Goal: Task Accomplishment & Management: Manage account settings

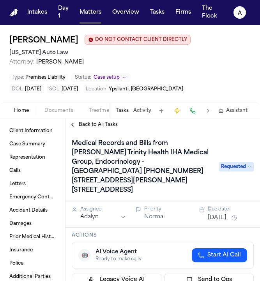
scroll to position [4, 0]
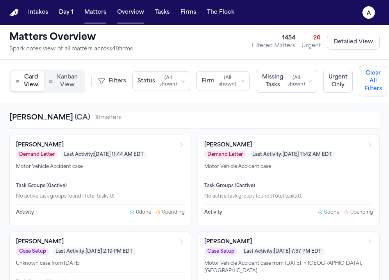
click at [34, 57] on div "Matters Overview Spark notes view of all matters across 48 firm s 1454 Filtered…" at bounding box center [194, 42] width 389 height 35
click at [100, 18] on button "Matters" at bounding box center [95, 12] width 28 height 14
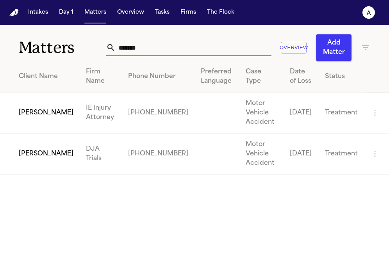
drag, startPoint x: 150, startPoint y: 46, endPoint x: 55, endPoint y: 34, distance: 95.2
click at [55, 34] on div "Matters ******* Overview Add Matter" at bounding box center [194, 43] width 389 height 36
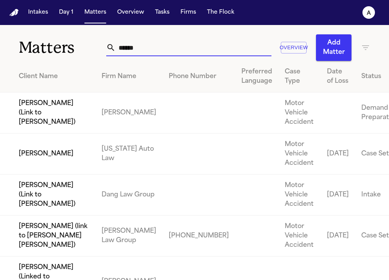
type input "******"
click at [51, 174] on td "[PERSON_NAME]" at bounding box center [47, 153] width 95 height 41
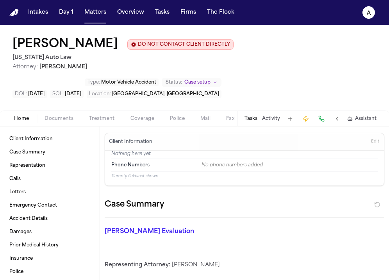
click at [254, 115] on button "Tasks" at bounding box center [250, 118] width 13 height 6
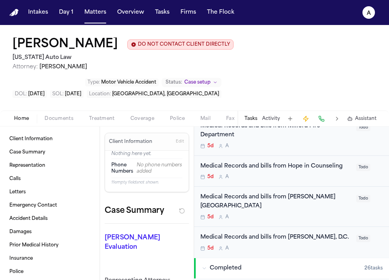
scroll to position [174, 0]
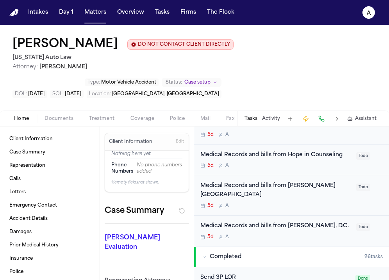
click at [283, 234] on div "5d A" at bounding box center [275, 237] width 151 height 6
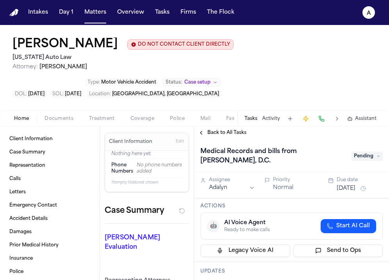
click at [363, 145] on div "Medical Records and bills from [PERSON_NAME], [PERSON_NAME]" at bounding box center [291, 156] width 182 height 22
click at [371, 151] on span "Pending" at bounding box center [366, 155] width 31 height 9
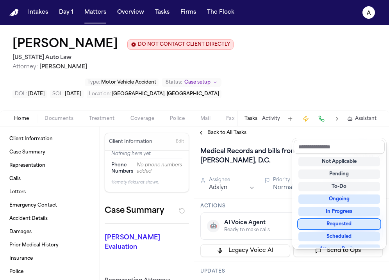
click at [347, 226] on div "Requested" at bounding box center [339, 223] width 82 height 9
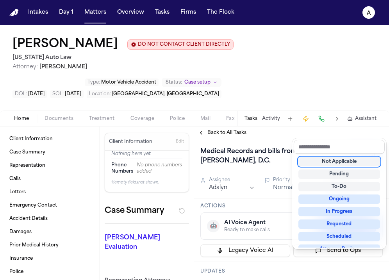
click at [240, 126] on div "Back to All Tasks Medical Records and bills from [PERSON_NAME], D.C. Requested …" at bounding box center [291, 202] width 195 height 153
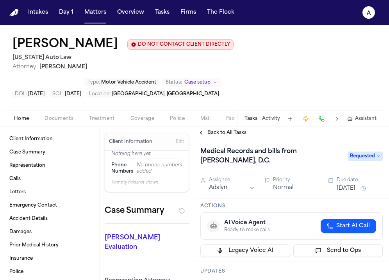
click at [236, 130] on span "Back to All Tasks" at bounding box center [226, 133] width 39 height 6
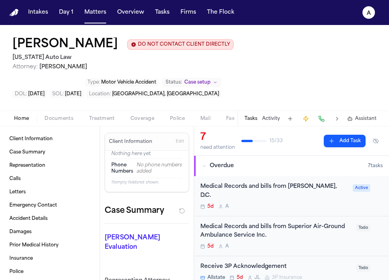
scroll to position [5, 0]
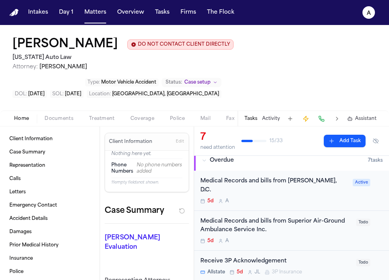
click at [331, 238] on div "5d A" at bounding box center [275, 241] width 151 height 6
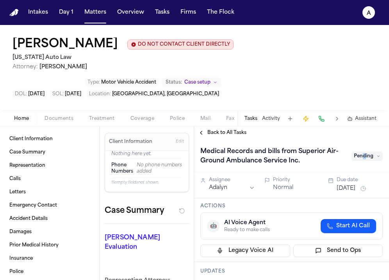
click at [364, 151] on span "Pending" at bounding box center [366, 155] width 31 height 9
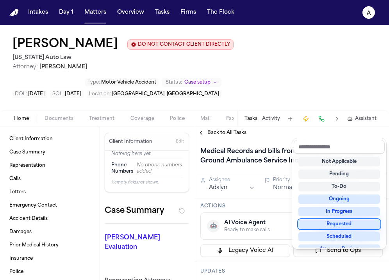
click at [330, 225] on div "Requested" at bounding box center [339, 223] width 82 height 9
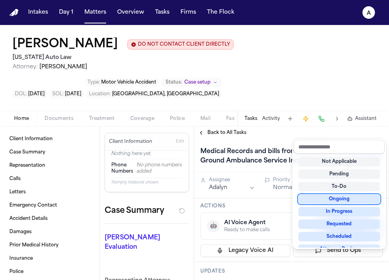
click at [231, 126] on div "Back to All Tasks Medical Records and bills from Superior Air-Ground Ambulance …" at bounding box center [291, 202] width 195 height 153
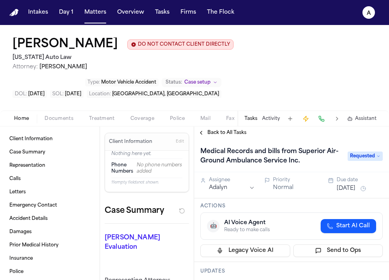
click at [238, 130] on span "Back to All Tasks" at bounding box center [226, 133] width 39 height 6
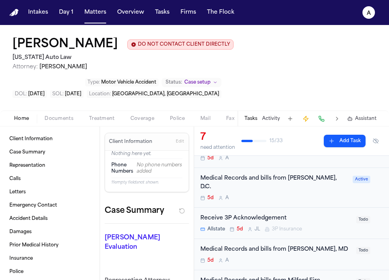
scroll to position [52, 0]
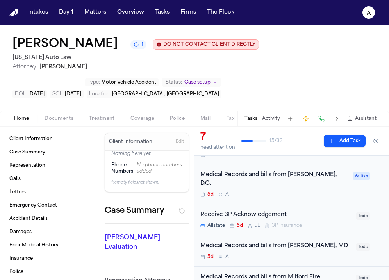
click at [332, 235] on div "Medical Records and bills from [PERSON_NAME], MD 5d A Todo" at bounding box center [291, 250] width 195 height 31
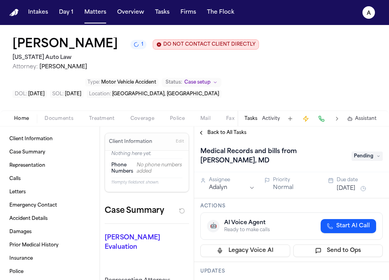
click at [375, 151] on span "Pending" at bounding box center [366, 155] width 31 height 9
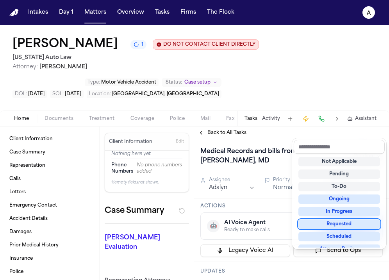
click at [333, 219] on div "Requested" at bounding box center [339, 223] width 82 height 9
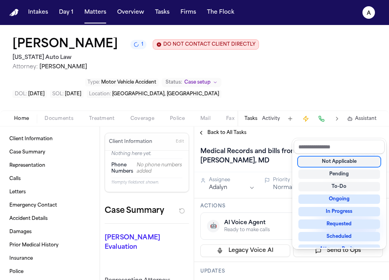
click at [239, 126] on div "Back to All Tasks Medical Records and bills from [PERSON_NAME], MD Requested As…" at bounding box center [291, 202] width 195 height 153
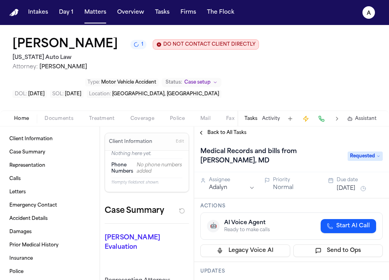
click at [230, 130] on span "Back to All Tasks" at bounding box center [226, 133] width 39 height 6
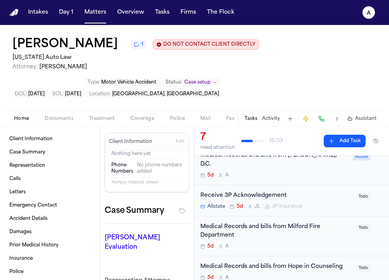
scroll to position [103, 0]
click at [330, 243] on div "5d A" at bounding box center [275, 246] width 151 height 6
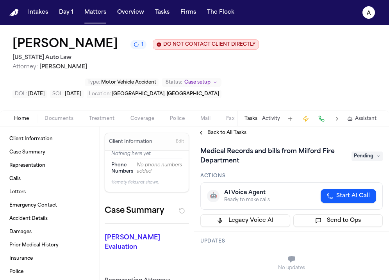
scroll to position [30, 0]
click at [367, 151] on span "Pending" at bounding box center [366, 155] width 31 height 9
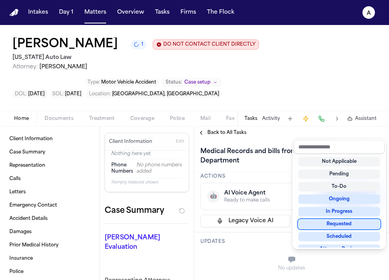
click at [349, 225] on div "Requested" at bounding box center [339, 223] width 82 height 9
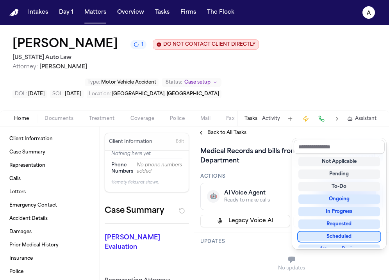
click at [268, 231] on div "Medical Records and bills from Milford Fire Department Requested Assignee Adaly…" at bounding box center [291, 209] width 195 height 141
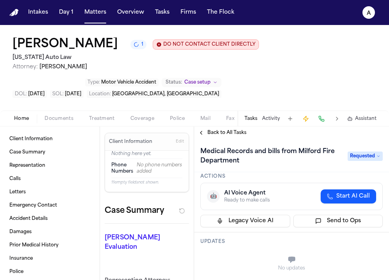
click at [242, 130] on span "Back to All Tasks" at bounding box center [226, 133] width 39 height 6
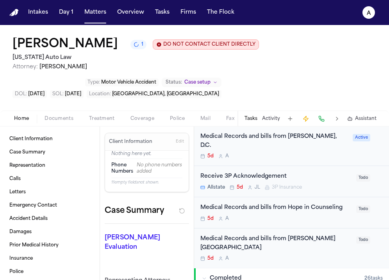
scroll to position [161, 0]
click at [337, 234] on div "Medical Records and bills from [PERSON_NAME][GEOGRAPHIC_DATA] 5d A" at bounding box center [275, 247] width 151 height 27
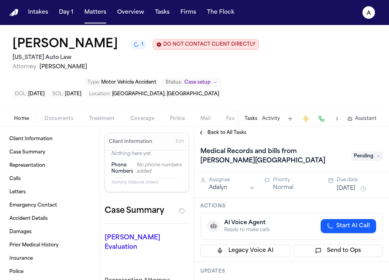
click at [368, 145] on div "Medical Records and bills from [PERSON_NAME][GEOGRAPHIC_DATA] Pending" at bounding box center [291, 156] width 182 height 22
click at [368, 151] on span "Pending" at bounding box center [366, 155] width 31 height 9
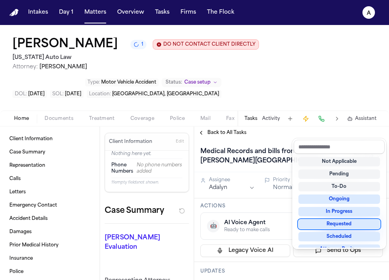
click at [335, 222] on div "Requested" at bounding box center [339, 223] width 82 height 9
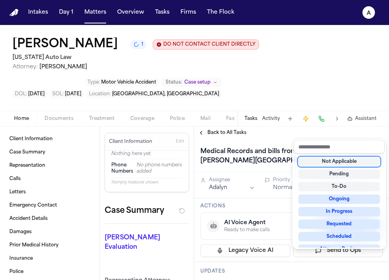
click at [229, 126] on div "Back to All Tasks Medical Records and bills from [PERSON_NAME] [GEOGRAPHIC_DATA…" at bounding box center [291, 202] width 195 height 153
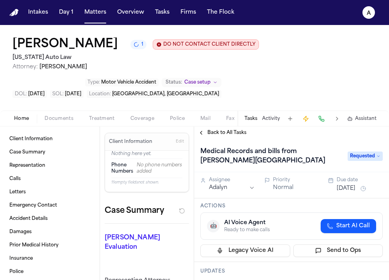
click at [230, 130] on span "Back to All Tasks" at bounding box center [226, 133] width 39 height 6
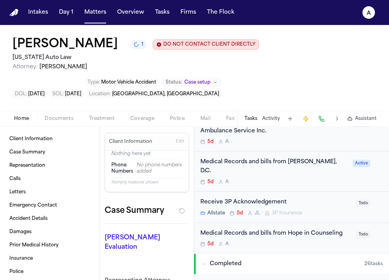
scroll to position [177, 0]
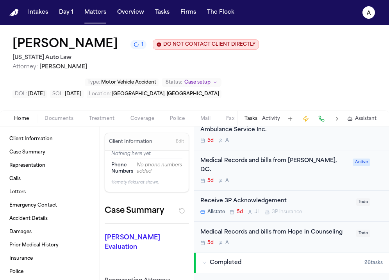
click at [323, 228] on div "Medical Records and bills from Hope in Counseling 5d A" at bounding box center [275, 237] width 151 height 18
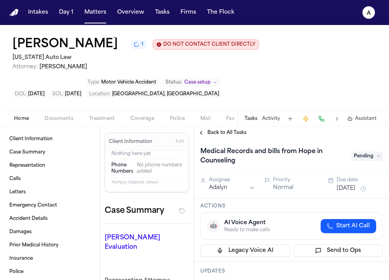
click at [367, 151] on span "Pending" at bounding box center [366, 155] width 31 height 9
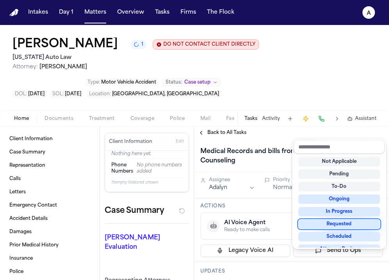
click at [343, 224] on div "Requested" at bounding box center [339, 223] width 82 height 9
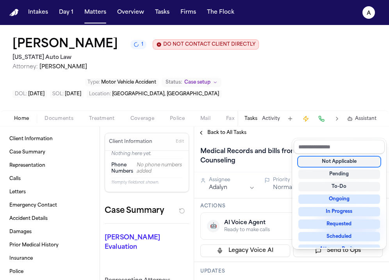
click at [221, 126] on div "Back to All Tasks Medical Records and bills from Hope in Counseling Requested A…" at bounding box center [291, 202] width 195 height 153
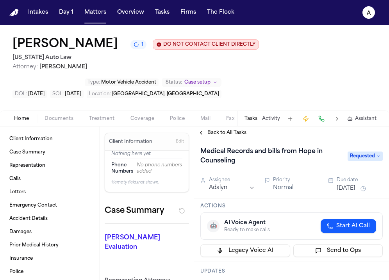
click at [243, 130] on span "Back to All Tasks" at bounding box center [226, 133] width 39 height 6
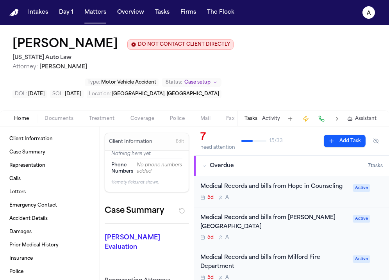
scroll to position [0, 5]
